Goal: Transaction & Acquisition: Subscribe to service/newsletter

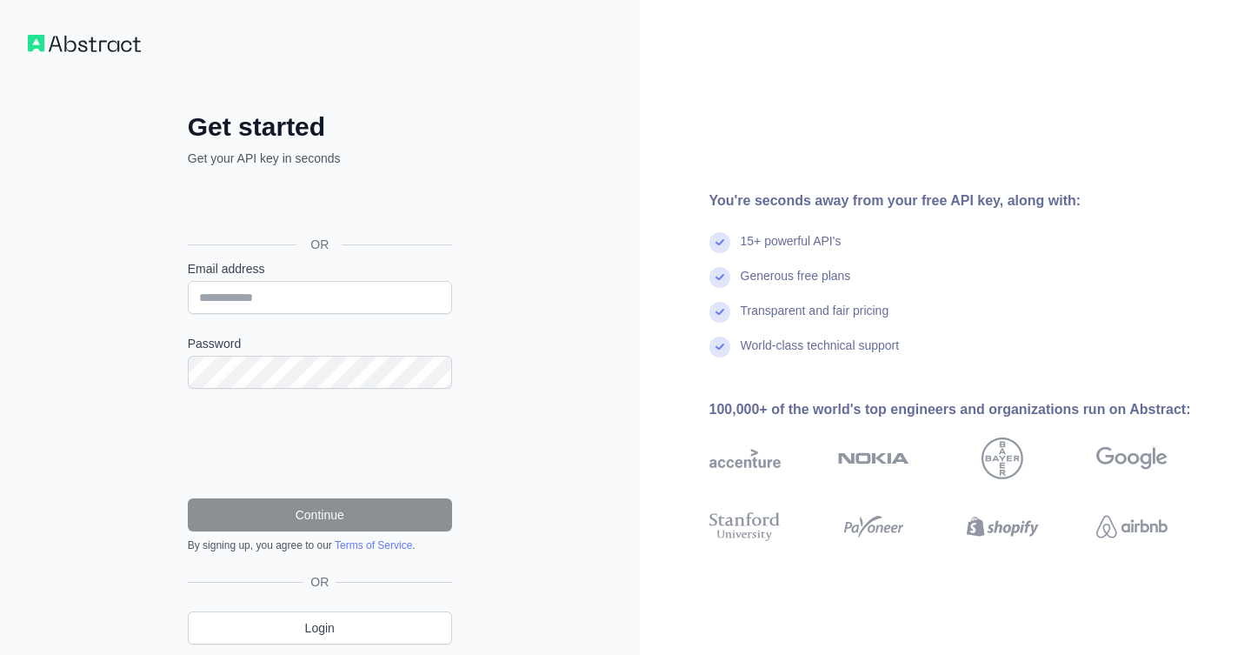
click at [290, 205] on div "Se connecter avec Google. S'ouvre dans un nouvel onglet." at bounding box center [318, 205] width 261 height 38
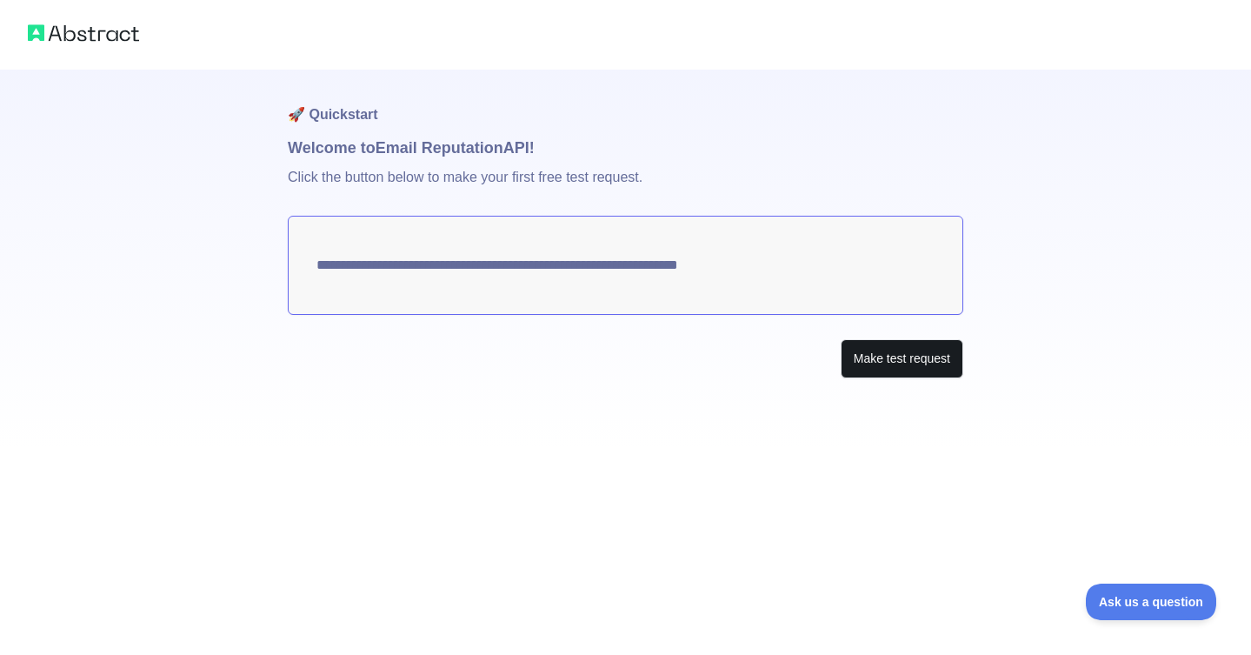
click at [883, 362] on button "Make test request" at bounding box center [902, 358] width 123 height 39
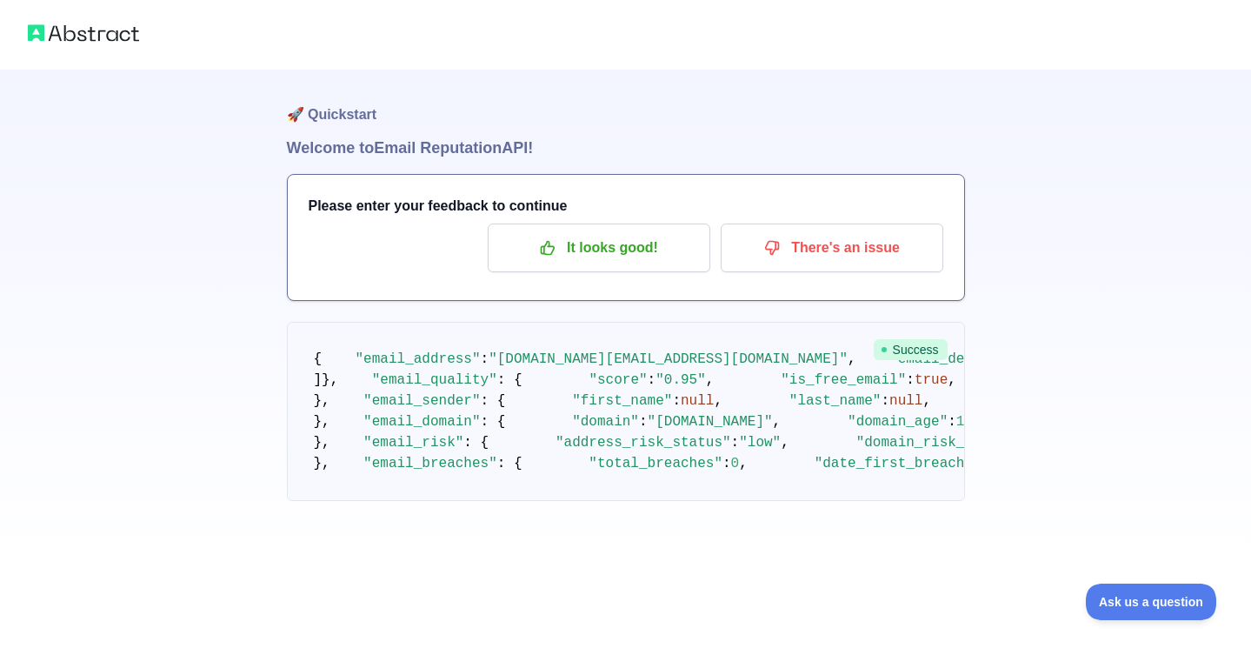
scroll to position [158, 0]
click at [70, 34] on img at bounding box center [83, 33] width 111 height 24
click at [565, 233] on p "It looks good!" at bounding box center [599, 248] width 197 height 30
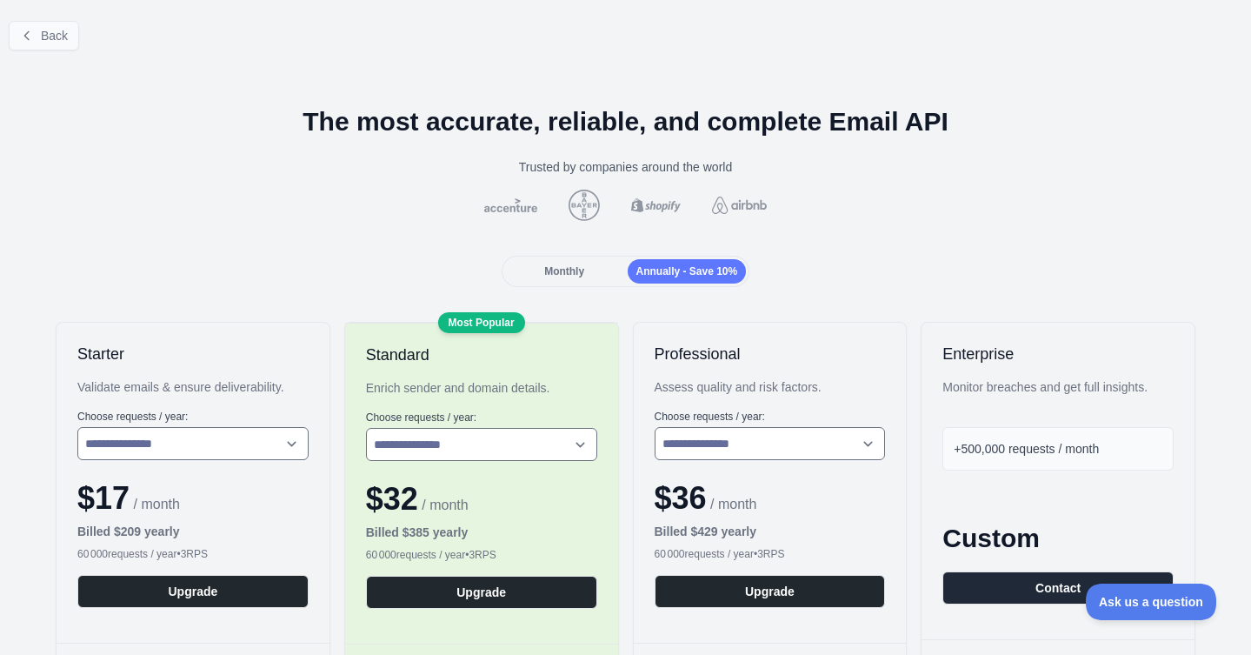
click at [43, 34] on span "Back" at bounding box center [54, 36] width 27 height 14
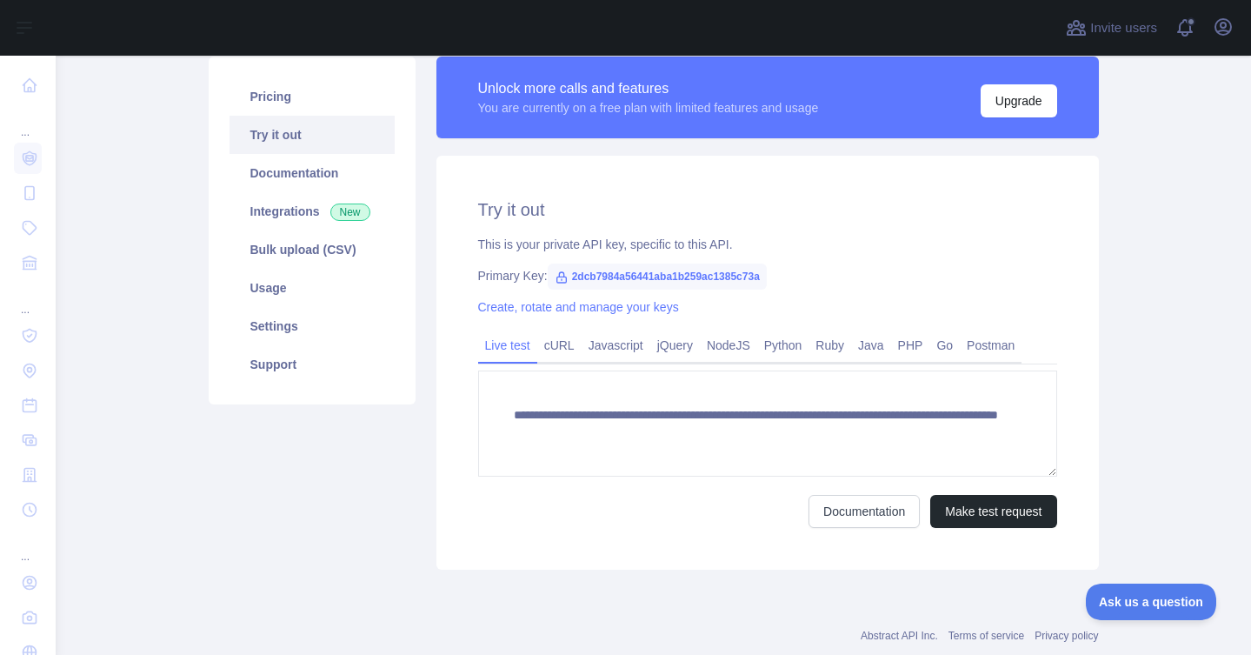
scroll to position [133, 0]
